Goal: Check status: Check status

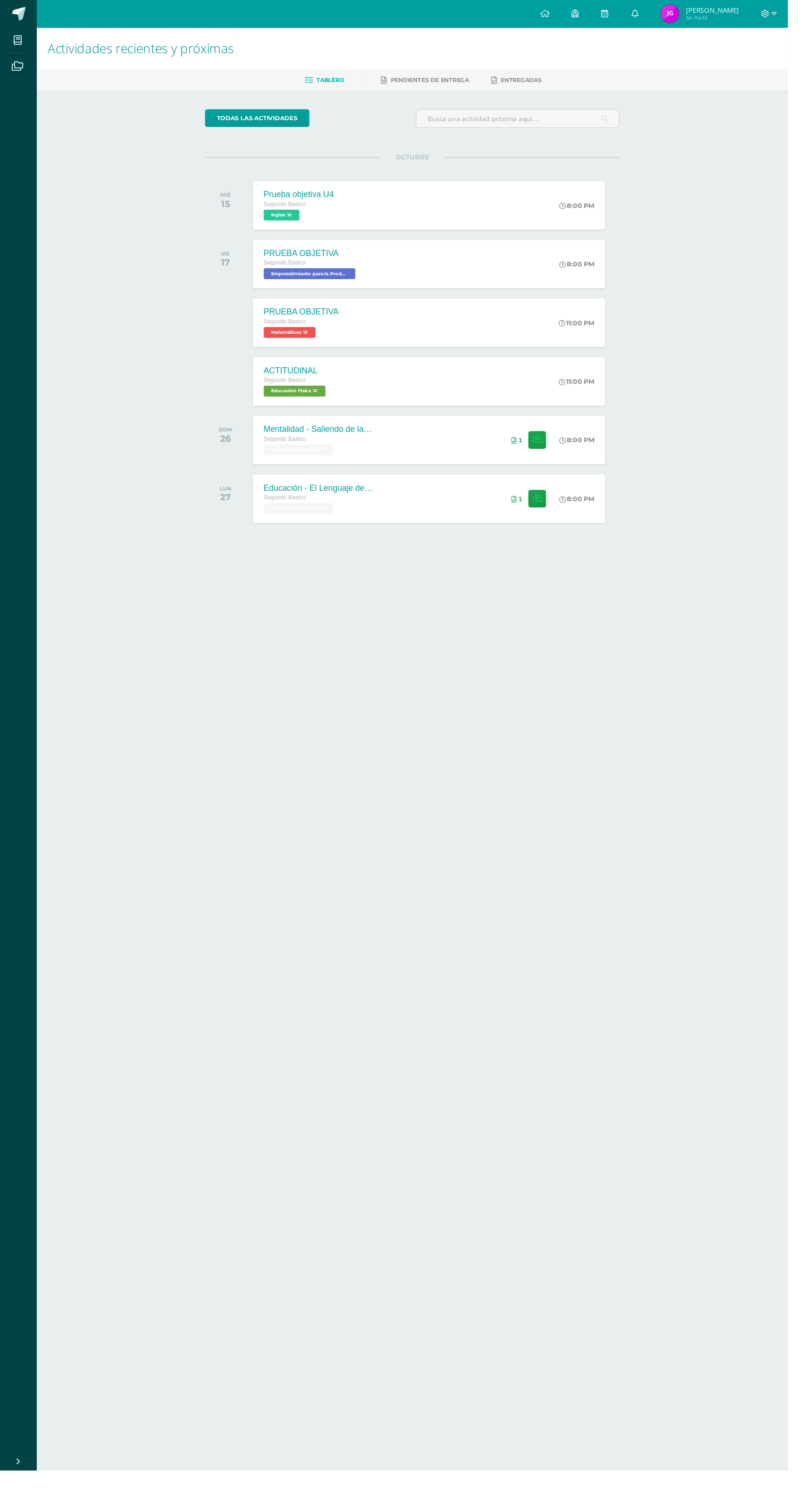
click at [698, 6] on img at bounding box center [689, 14] width 19 height 19
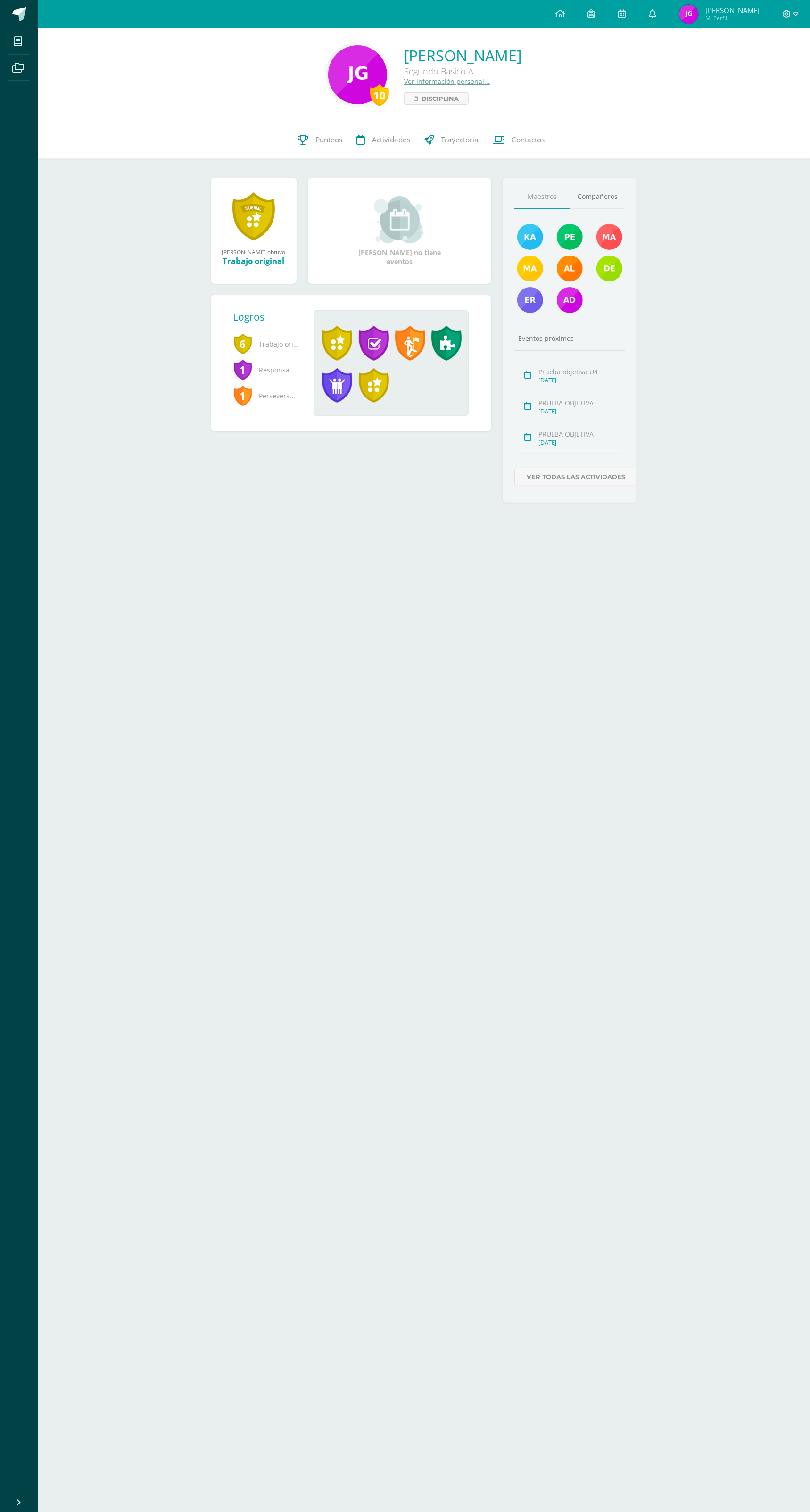
click at [322, 140] on span "Punteos" at bounding box center [329, 140] width 27 height 10
